Goal: Information Seeking & Learning: Learn about a topic

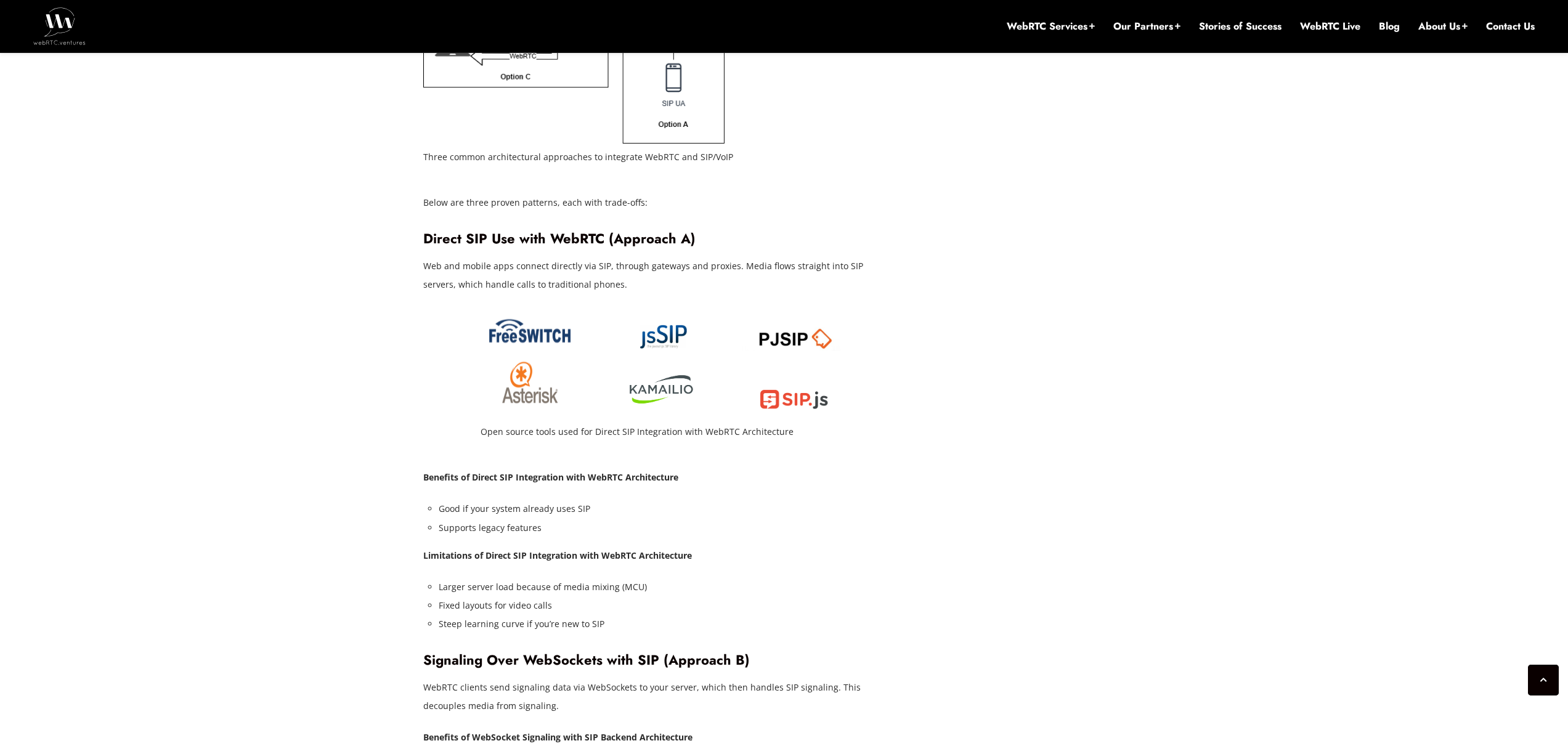
scroll to position [2245, 0]
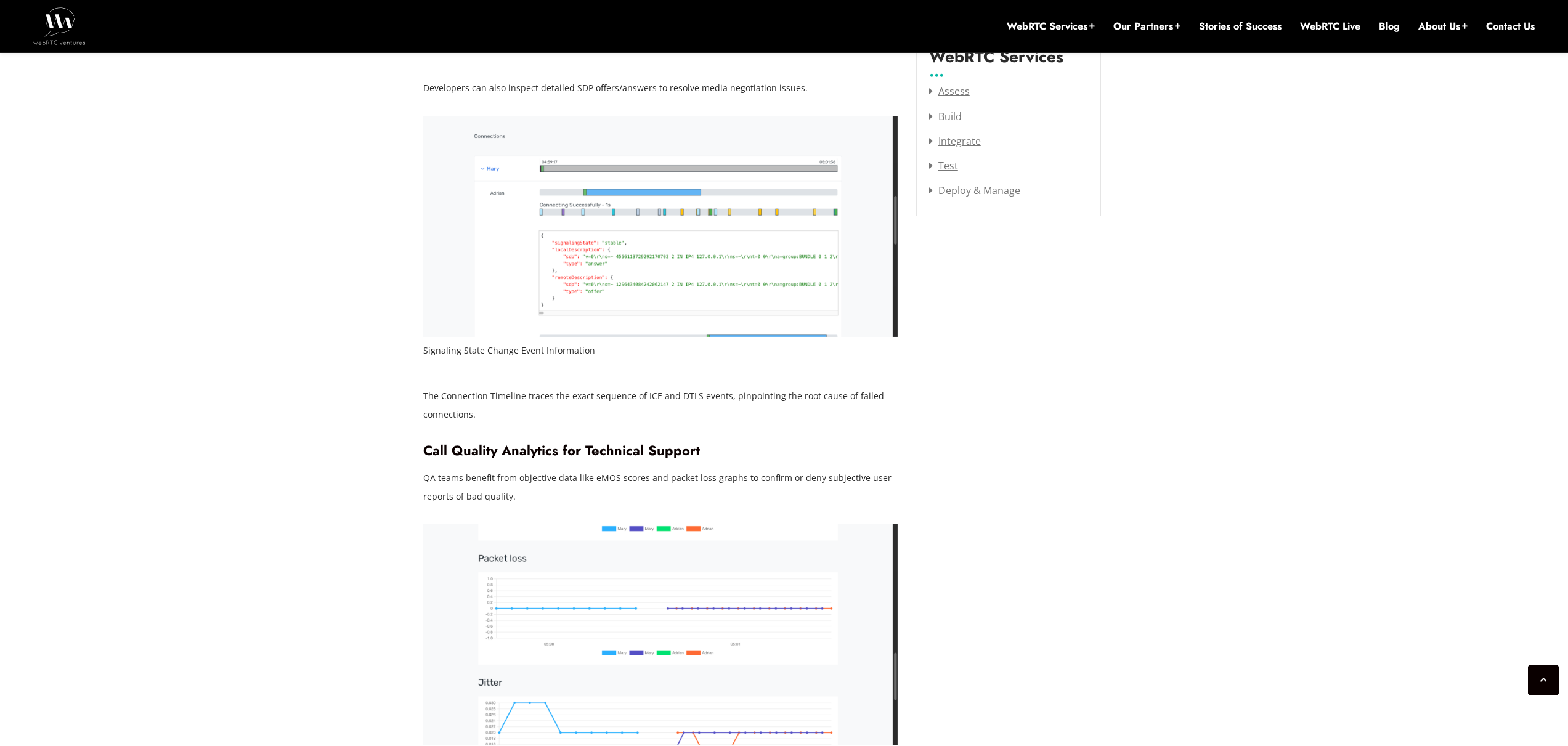
scroll to position [1895, 0]
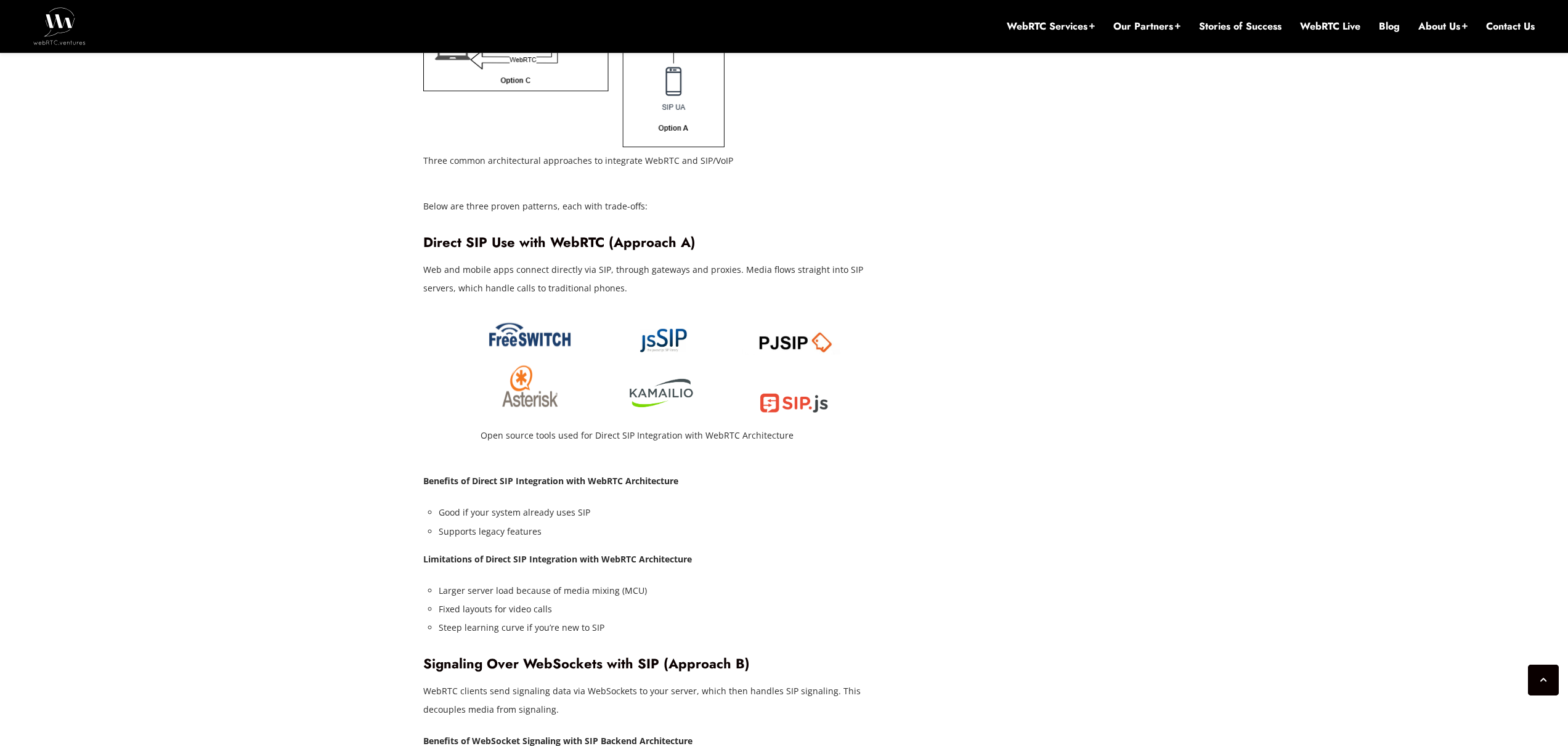
scroll to position [2245, 0]
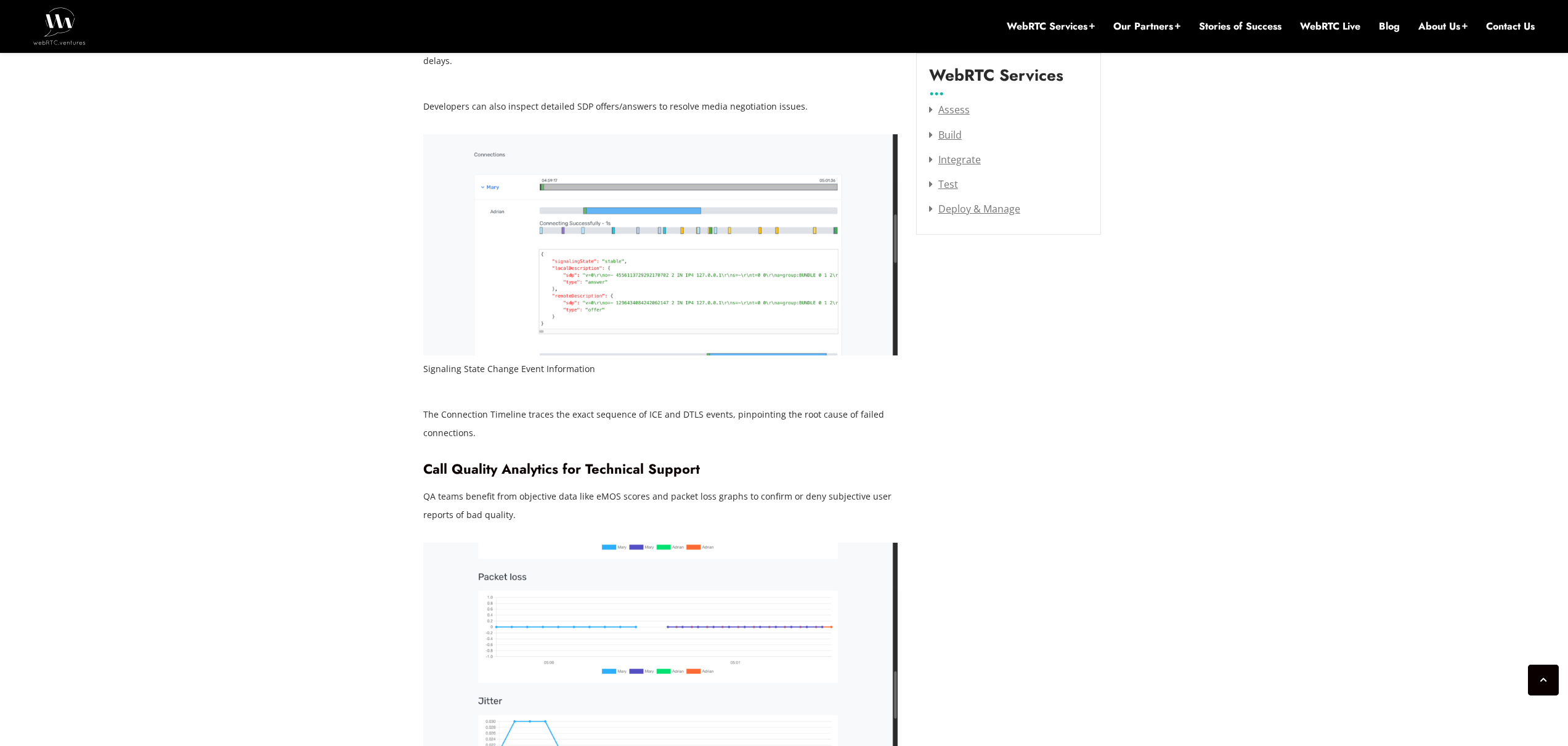
scroll to position [1664, 0]
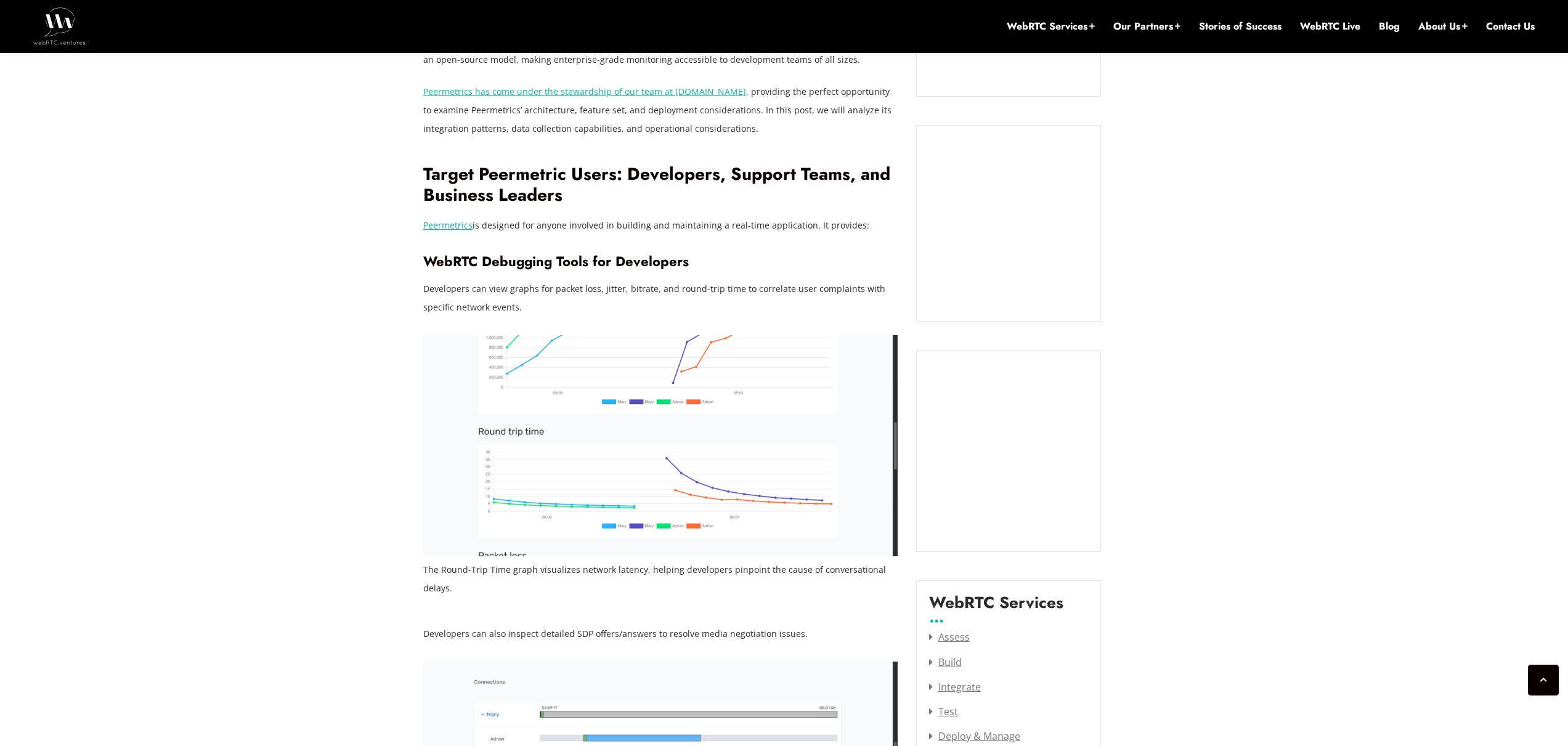
scroll to position [930, 0]
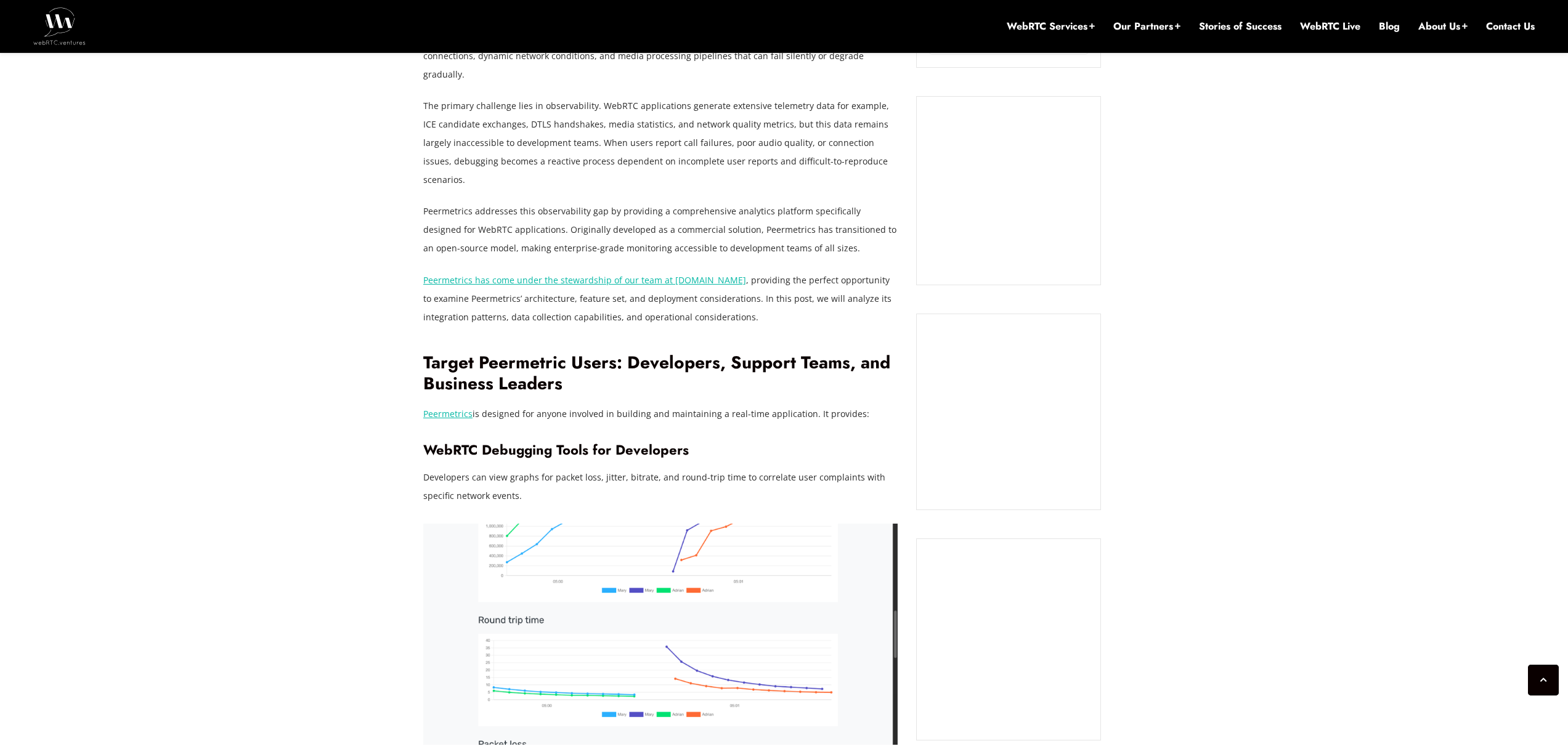
click at [452, 408] on link "Peermetrics" at bounding box center [448, 413] width 49 height 11
